Goal: Navigation & Orientation: Go to known website

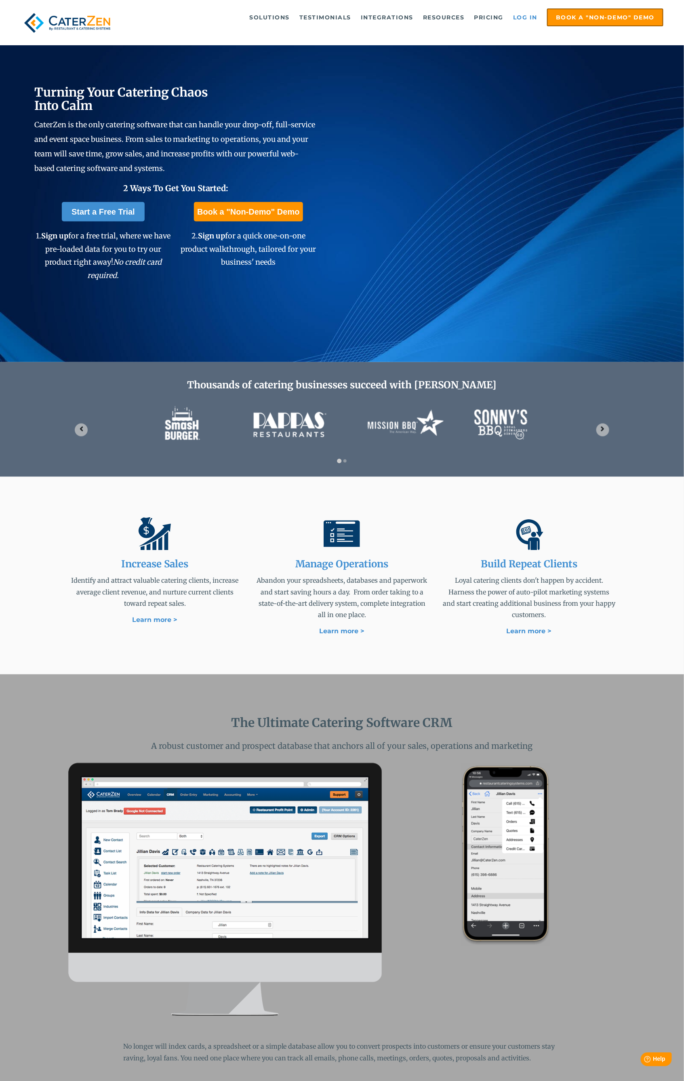
click at [532, 23] on link "Log in" at bounding box center [525, 17] width 32 height 16
click at [530, 19] on link "Log in" at bounding box center [525, 17] width 32 height 16
click at [521, 23] on link "Log in" at bounding box center [525, 17] width 32 height 16
